Goal: Consume media (video, audio)

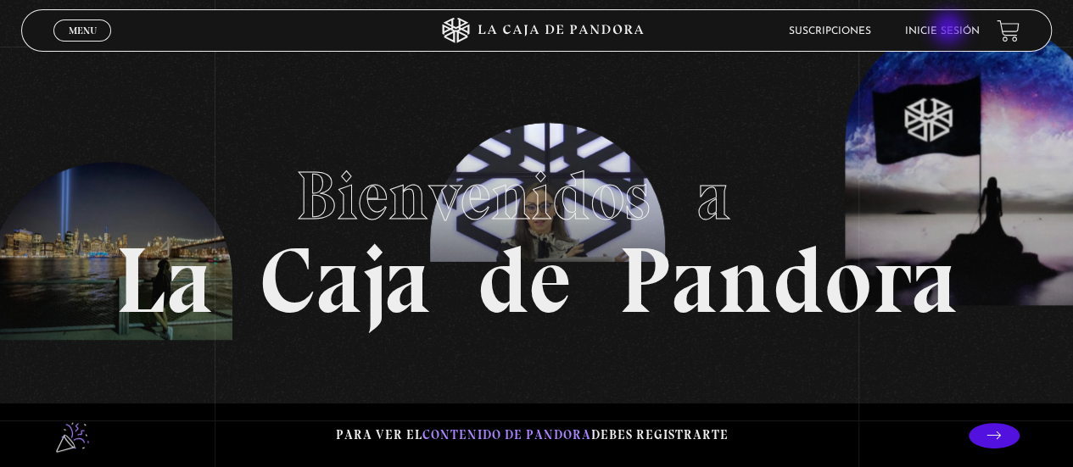
click at [950, 30] on link "Inicie sesión" at bounding box center [942, 31] width 75 height 10
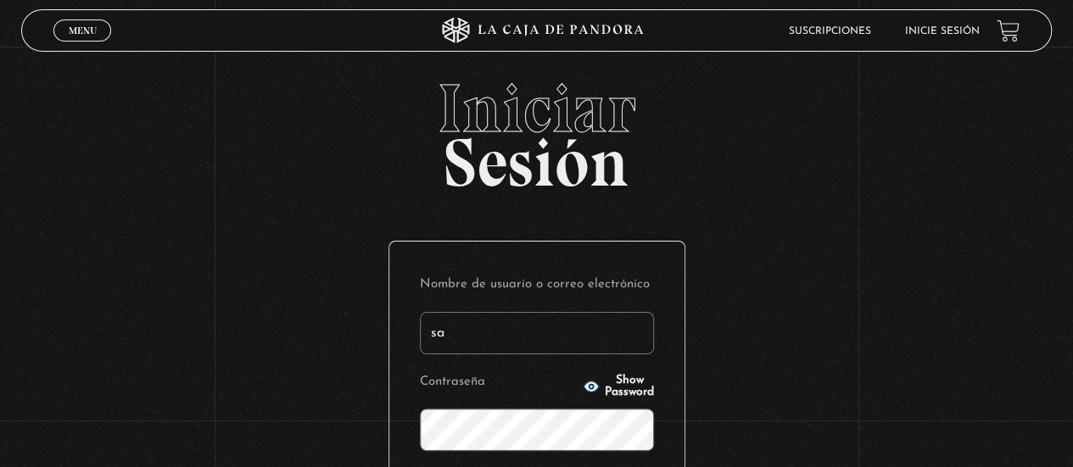
type input "s"
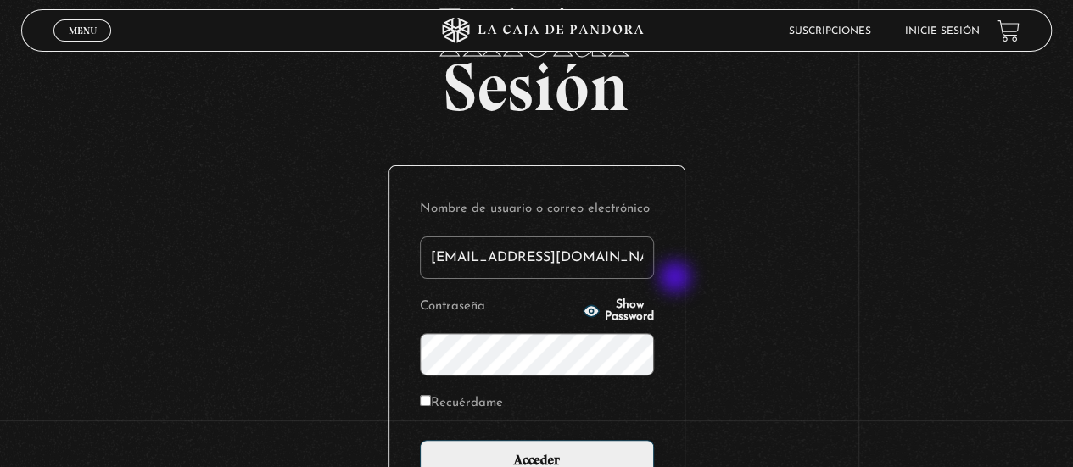
scroll to position [76, 0]
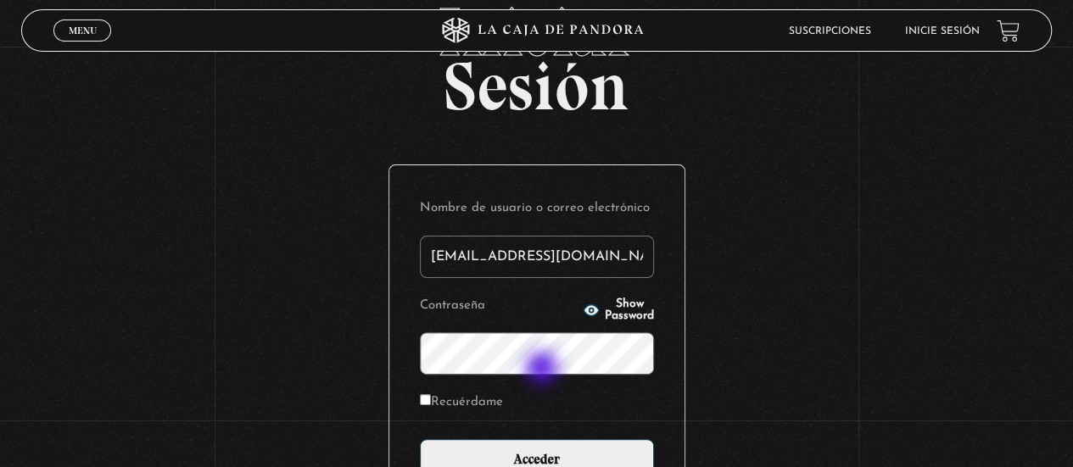
type input "sofi.salazar17@gmail.com"
click at [420, 439] on input "Acceder" at bounding box center [537, 460] width 234 height 42
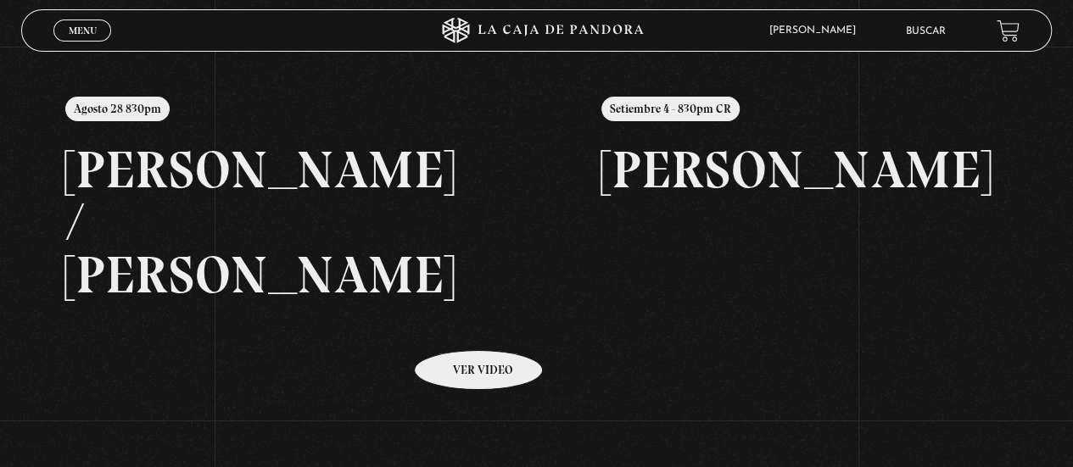
scroll to position [187, 0]
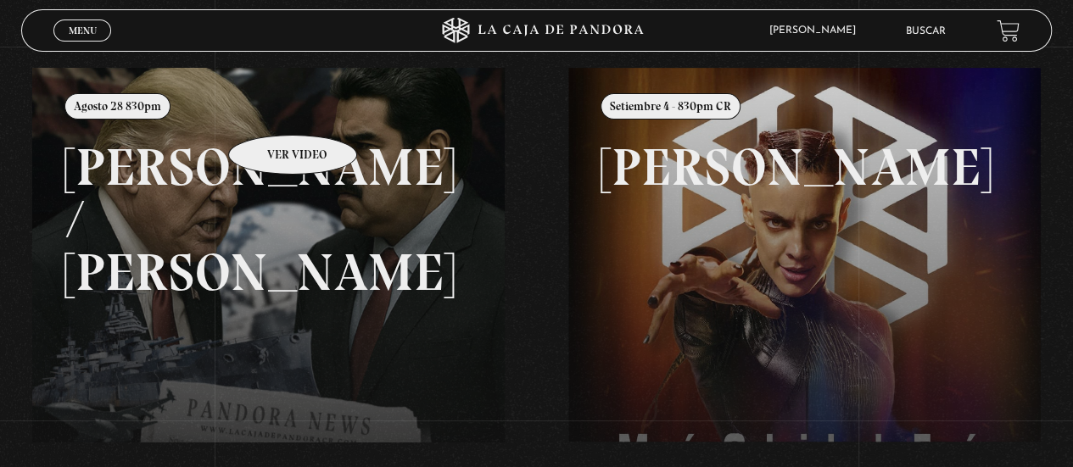
click at [271, 109] on link at bounding box center [568, 301] width 1073 height 467
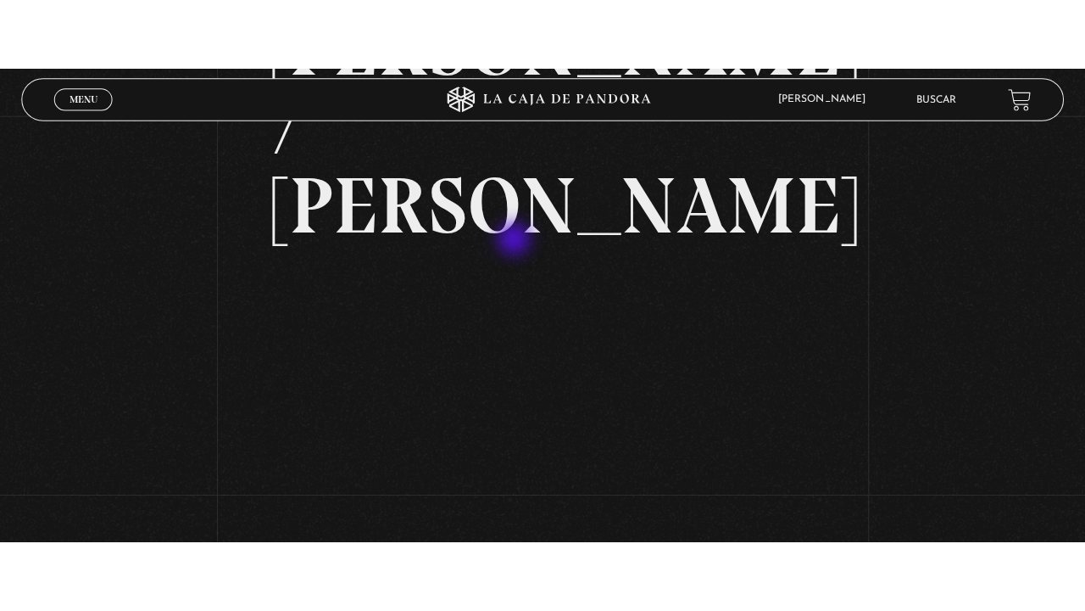
scroll to position [215, 0]
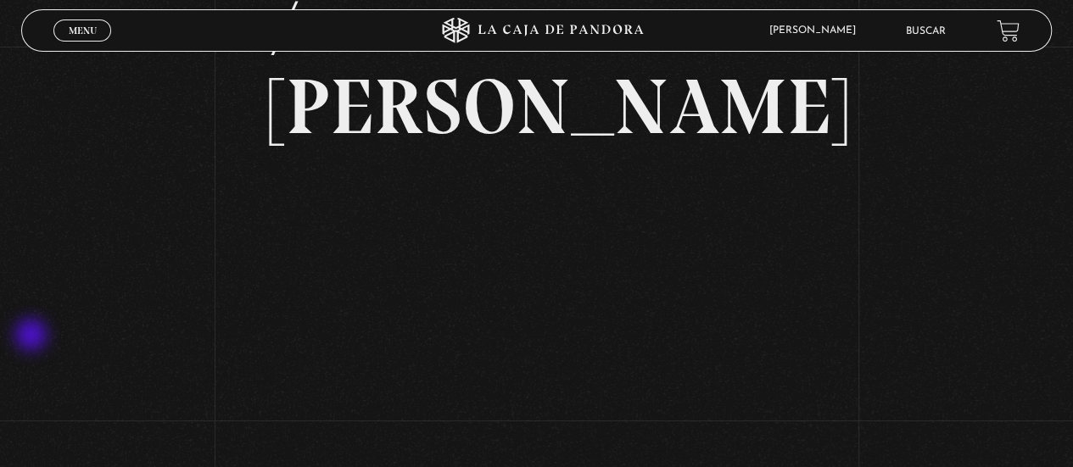
click at [33, 337] on div "Volver Agosto 28 830pm [PERSON_NAME] / [GEOGRAPHIC_DATA]" at bounding box center [536, 168] width 1073 height 675
